Goal: Transaction & Acquisition: Purchase product/service

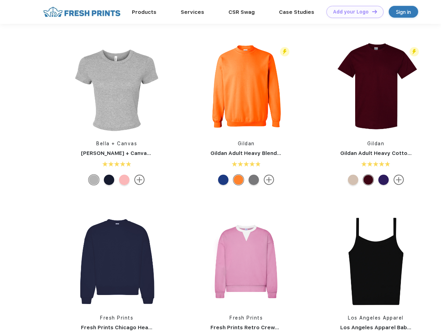
scroll to position [0, 0]
click at [353, 12] on link "Add your Logo Design Tool" at bounding box center [355, 12] width 57 height 12
click at [0, 0] on div "Design Tool" at bounding box center [0, 0] width 0 height 0
click at [372, 11] on link "Add your Logo Design Tool" at bounding box center [355, 12] width 57 height 12
click at [117, 87] on img at bounding box center [117, 87] width 92 height 92
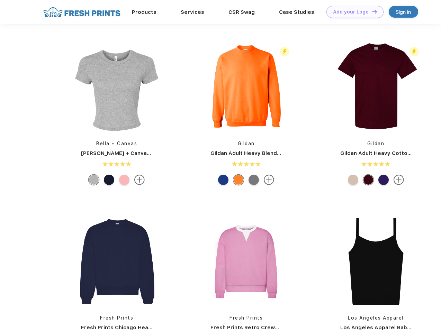
click at [117, 87] on img at bounding box center [117, 87] width 92 height 92
click at [94, 180] on div at bounding box center [94, 180] width 10 height 10
click at [109, 180] on div at bounding box center [109, 180] width 10 height 10
click at [124, 180] on div at bounding box center [124, 180] width 10 height 10
click at [246, 87] on img at bounding box center [246, 87] width 92 height 92
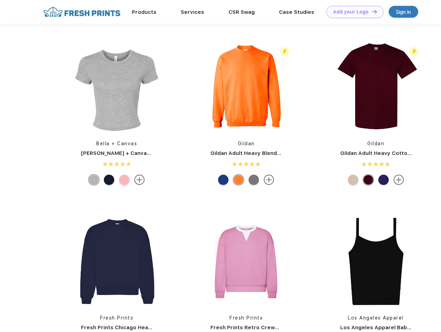
click at [246, 87] on img at bounding box center [246, 87] width 92 height 92
